Goal: Find specific page/section: Find specific page/section

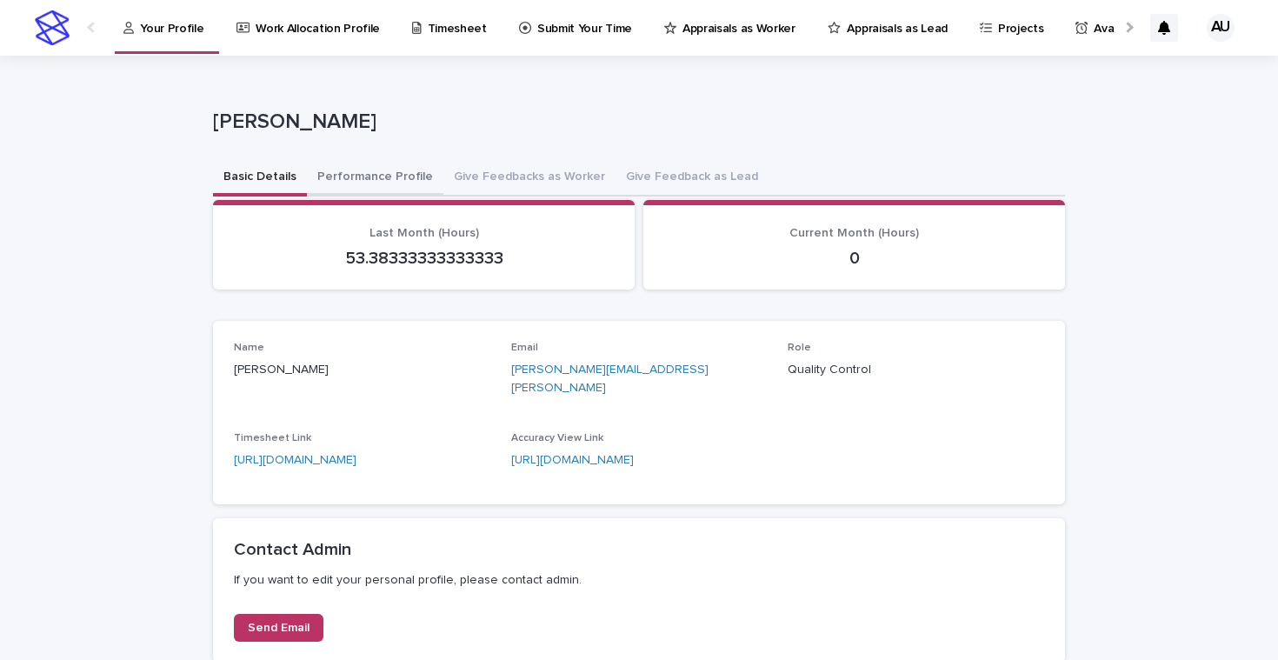
click at [384, 180] on button "Performance Profile" at bounding box center [375, 178] width 136 height 37
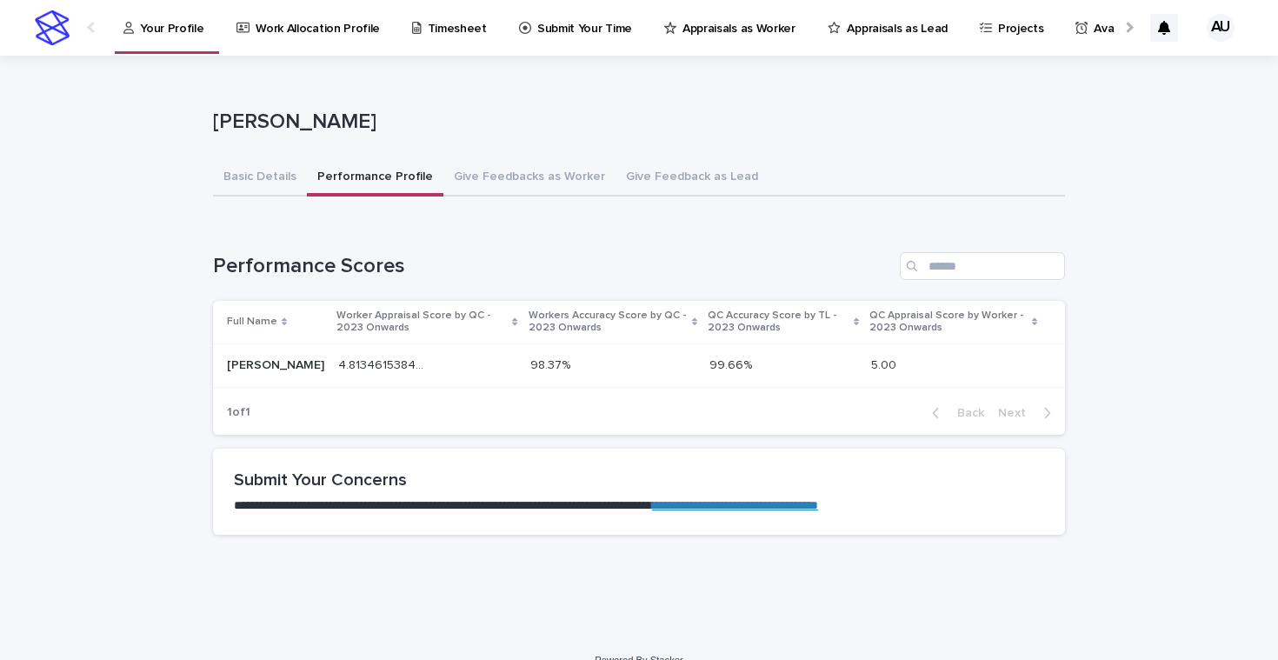
click at [533, 362] on p "98.37%" at bounding box center [551, 364] width 43 height 18
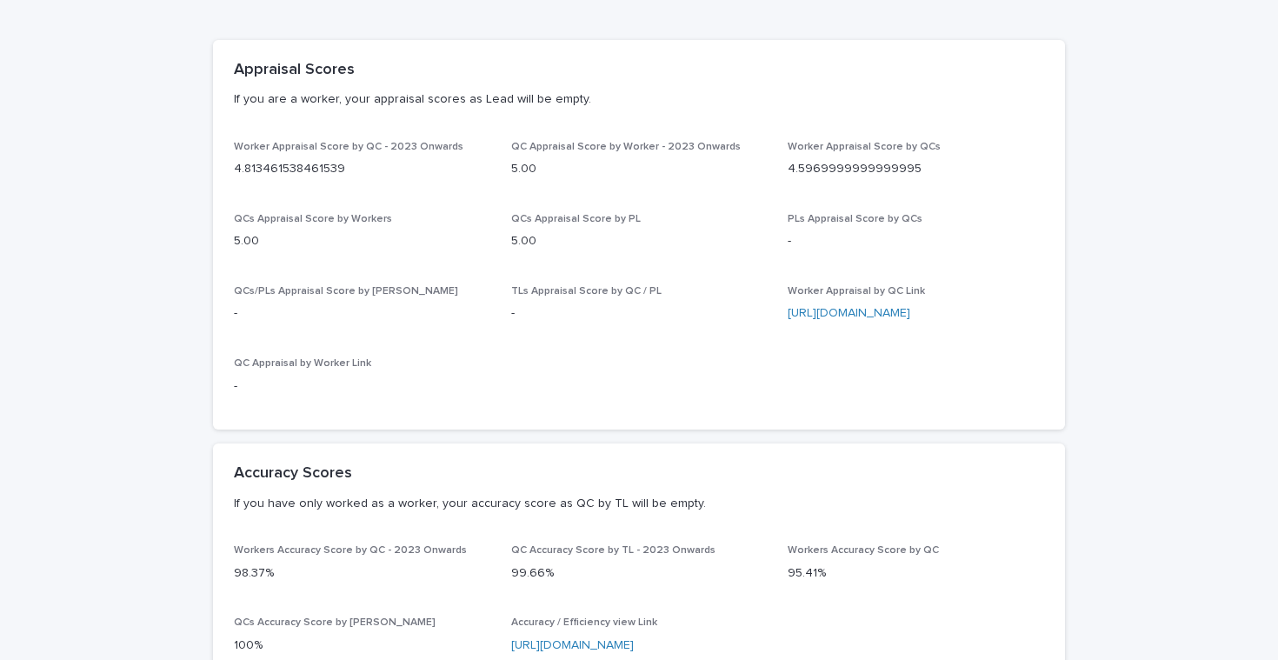
scroll to position [143, 0]
click at [835, 307] on link "[URL][DOMAIN_NAME]" at bounding box center [849, 312] width 123 height 12
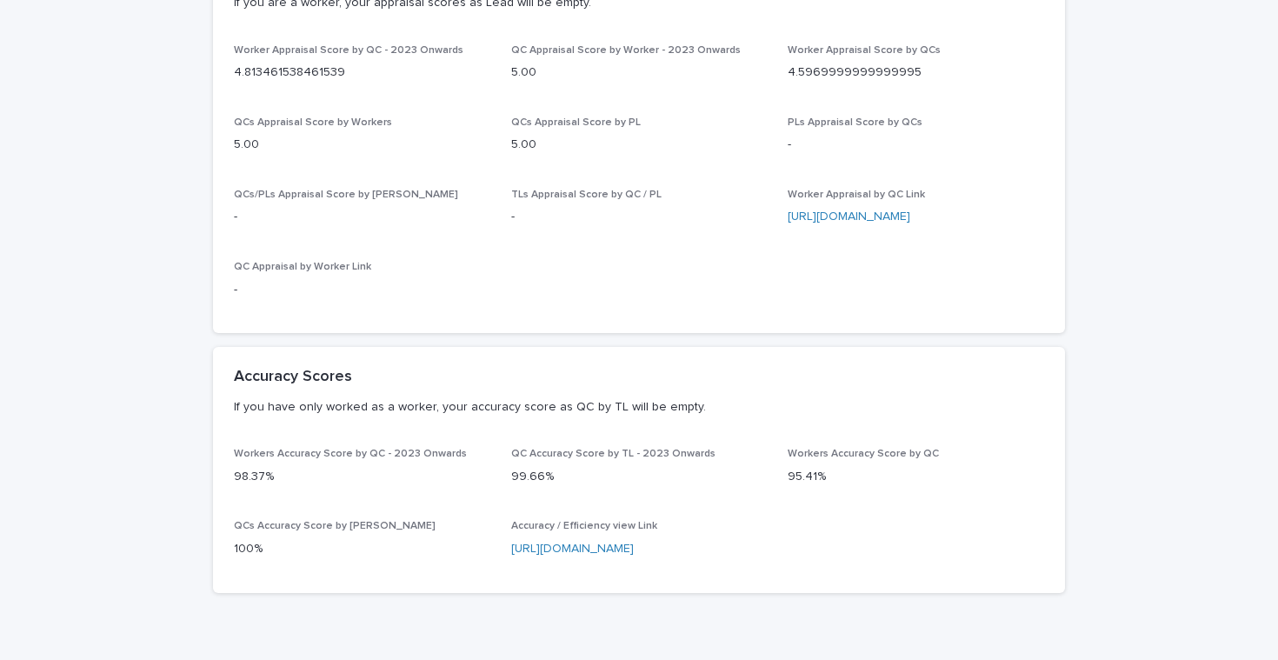
scroll to position [322, 0]
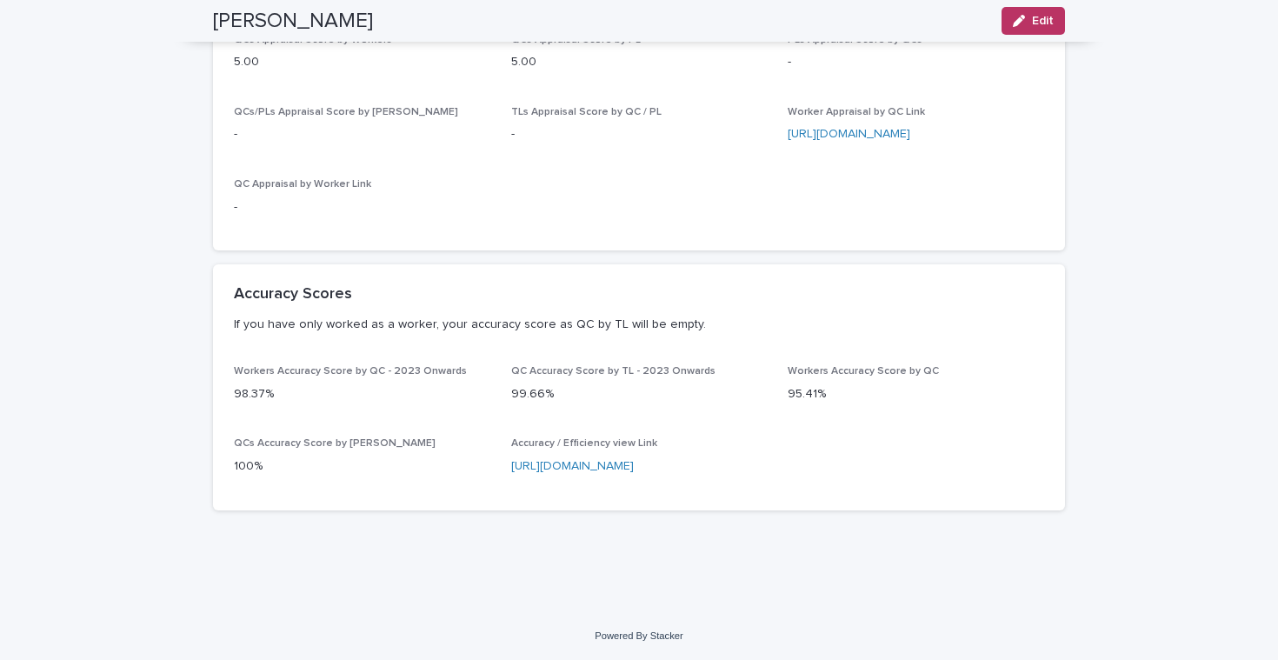
click at [634, 464] on link "[URL][DOMAIN_NAME]" at bounding box center [572, 466] width 123 height 12
